Goal: Transaction & Acquisition: Purchase product/service

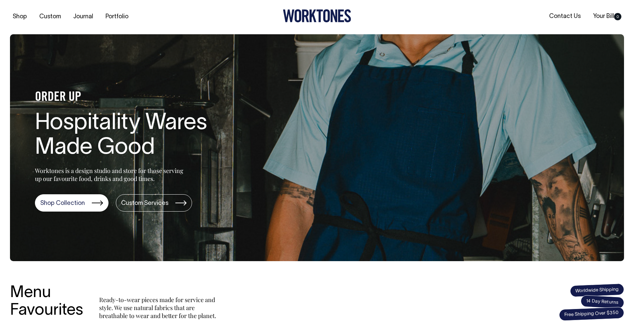
scroll to position [0, 0]
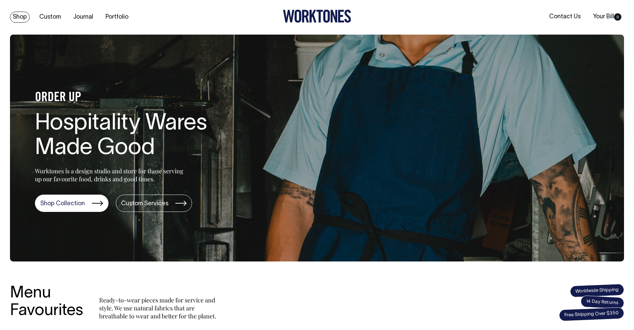
click at [17, 11] on div "Shop Custom Journal Portfolio Contact Us Your Bill 0" at bounding box center [317, 17] width 634 height 35
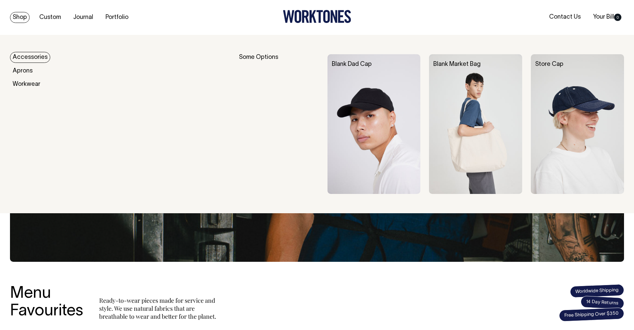
click at [18, 13] on link "Shop" at bounding box center [20, 17] width 20 height 11
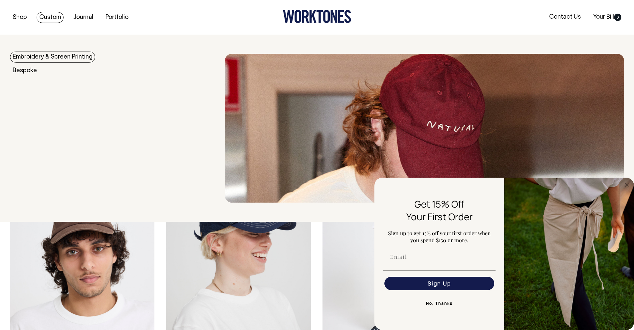
scroll to position [407, 0]
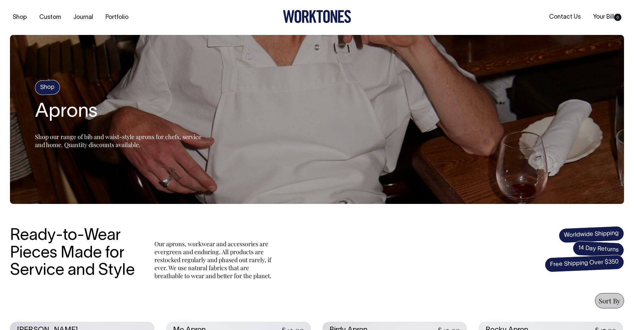
click at [607, 306] on span "Sort By" at bounding box center [609, 300] width 29 height 15
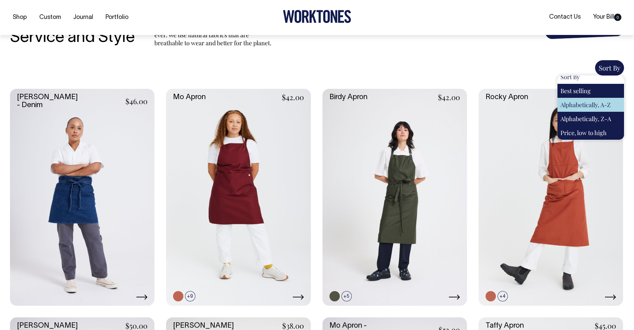
scroll to position [233, 0]
click at [580, 107] on div "Alphabetically, A-Z" at bounding box center [590, 104] width 67 height 14
select select "title-ascending"
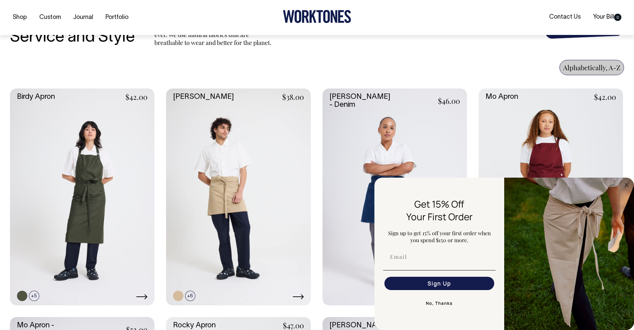
click at [361, 72] on div "Alphabetically, A-Z Sort By Best selling Alphabetically, A-Z Alphabetically, Z-…" at bounding box center [317, 67] width 614 height 15
click at [627, 187] on circle "Close dialog" at bounding box center [627, 185] width 8 height 8
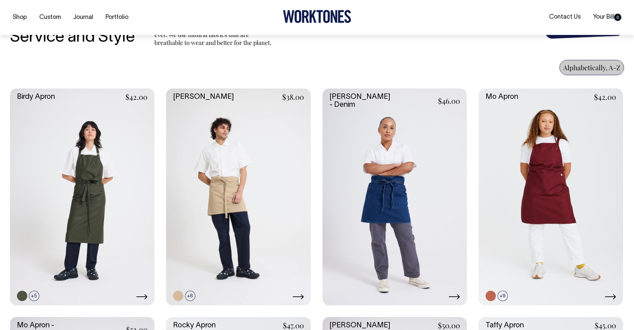
click at [579, 71] on span "Alphabetically, A-Z" at bounding box center [591, 67] width 57 height 9
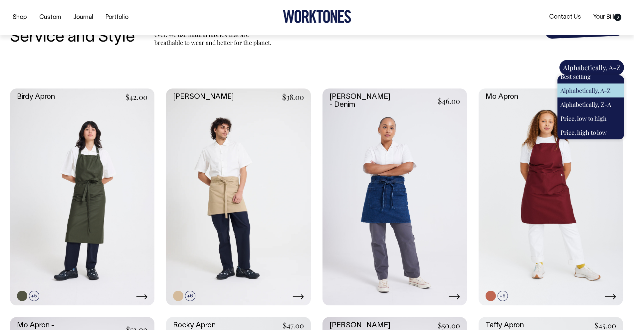
scroll to position [20, 0]
click at [423, 56] on section "Ready-to-Wear Pieces Made for Service and Style Our aprons, workwear and access…" at bounding box center [317, 264] width 614 height 586
